Goal: Transaction & Acquisition: Purchase product/service

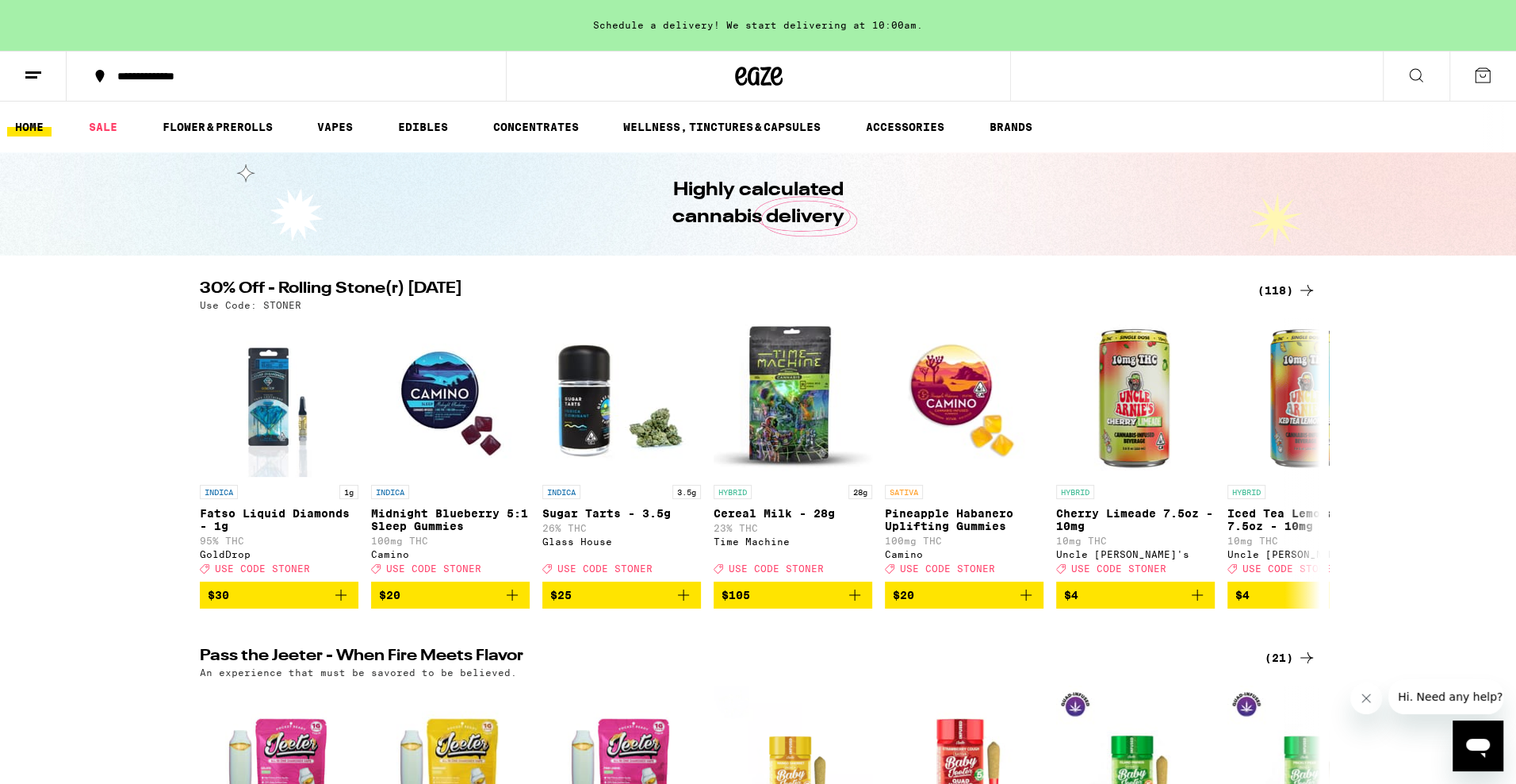
click at [1285, 293] on div "(118)" at bounding box center [1286, 290] width 58 height 19
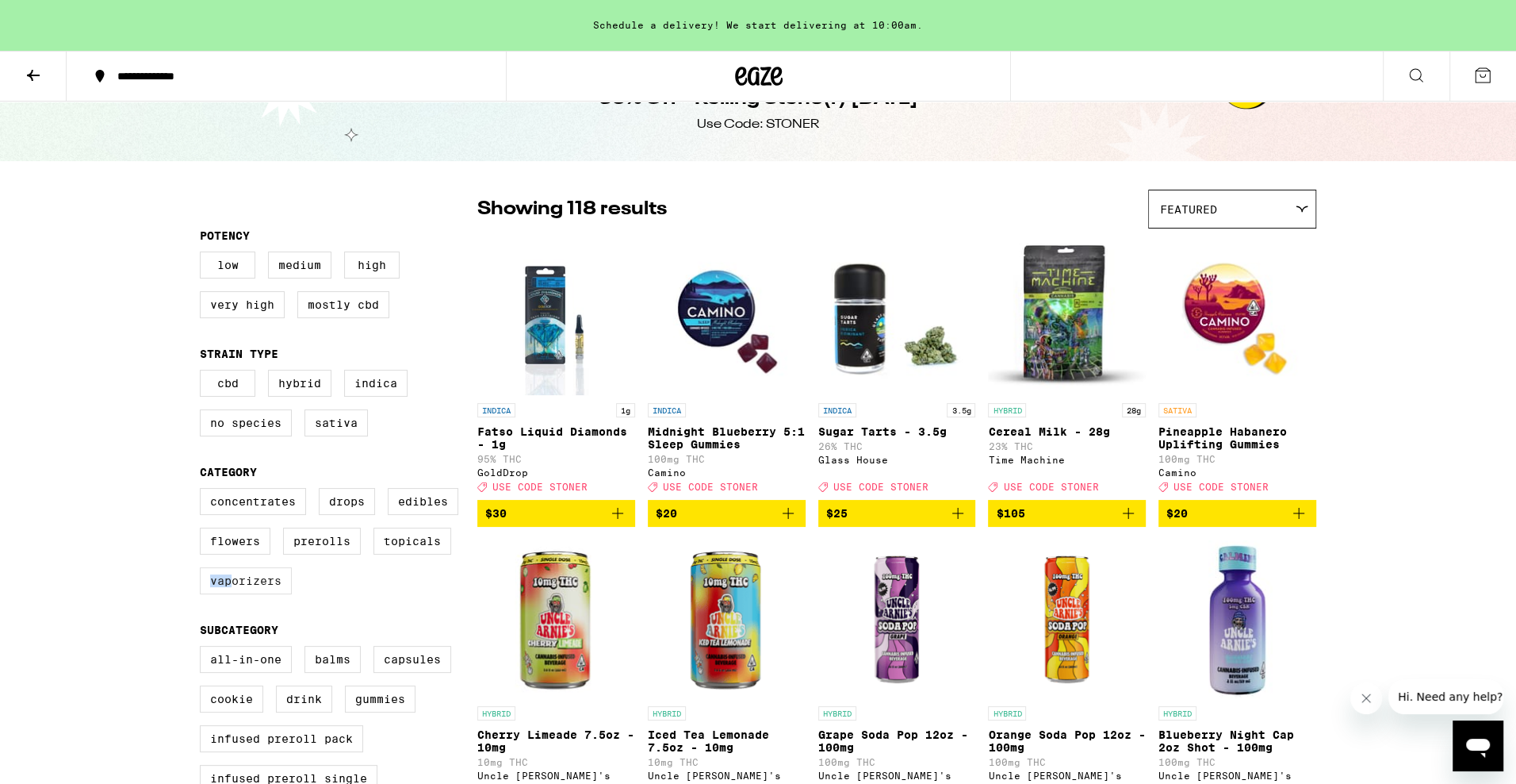
click at [230, 594] on label "Vaporizers" at bounding box center [246, 580] width 92 height 27
click at [204, 491] on input "Vaporizers" at bounding box center [203, 490] width 1 height 1
checkbox input "true"
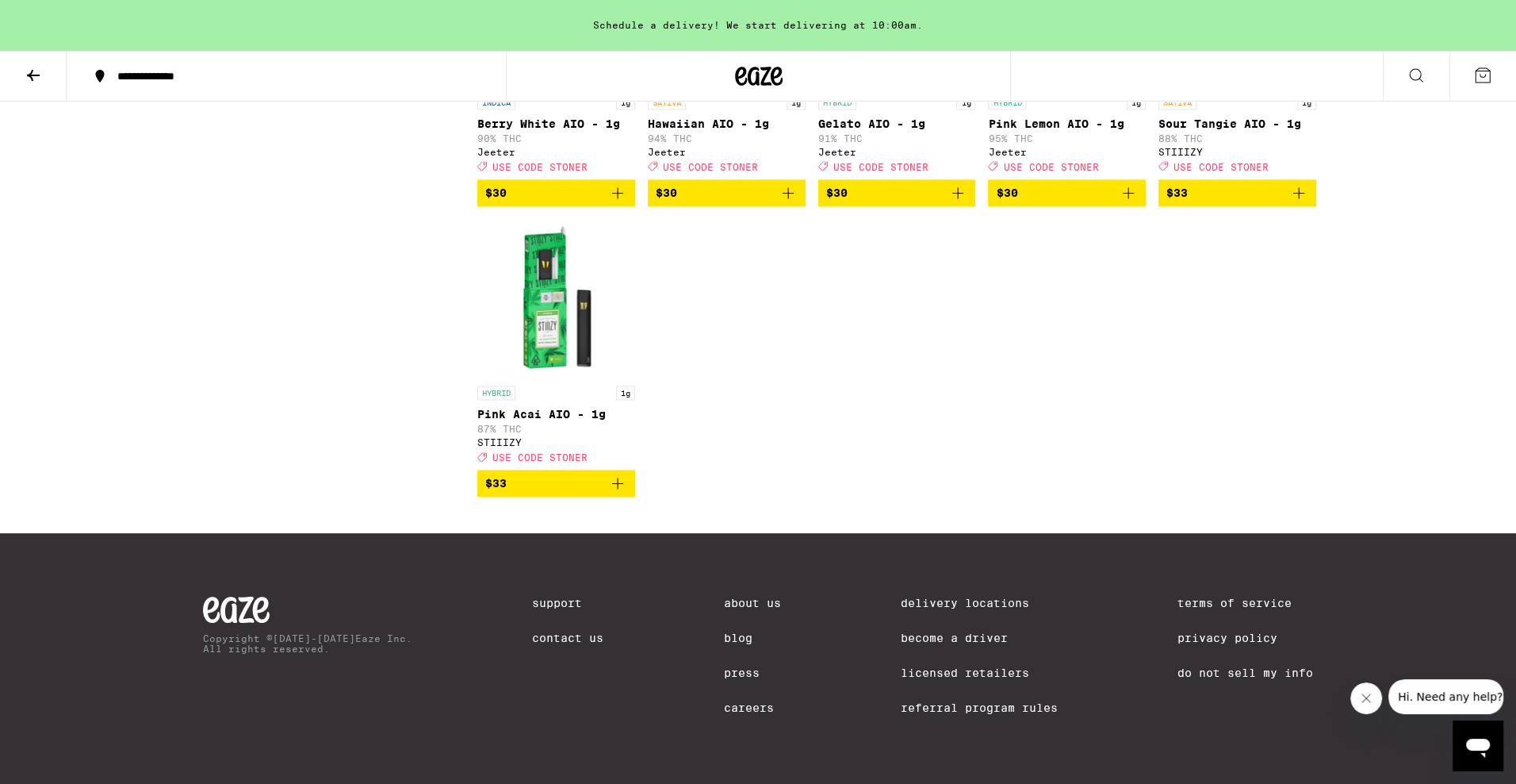
scroll to position [2293, 0]
